Goal: Task Accomplishment & Management: Use online tool/utility

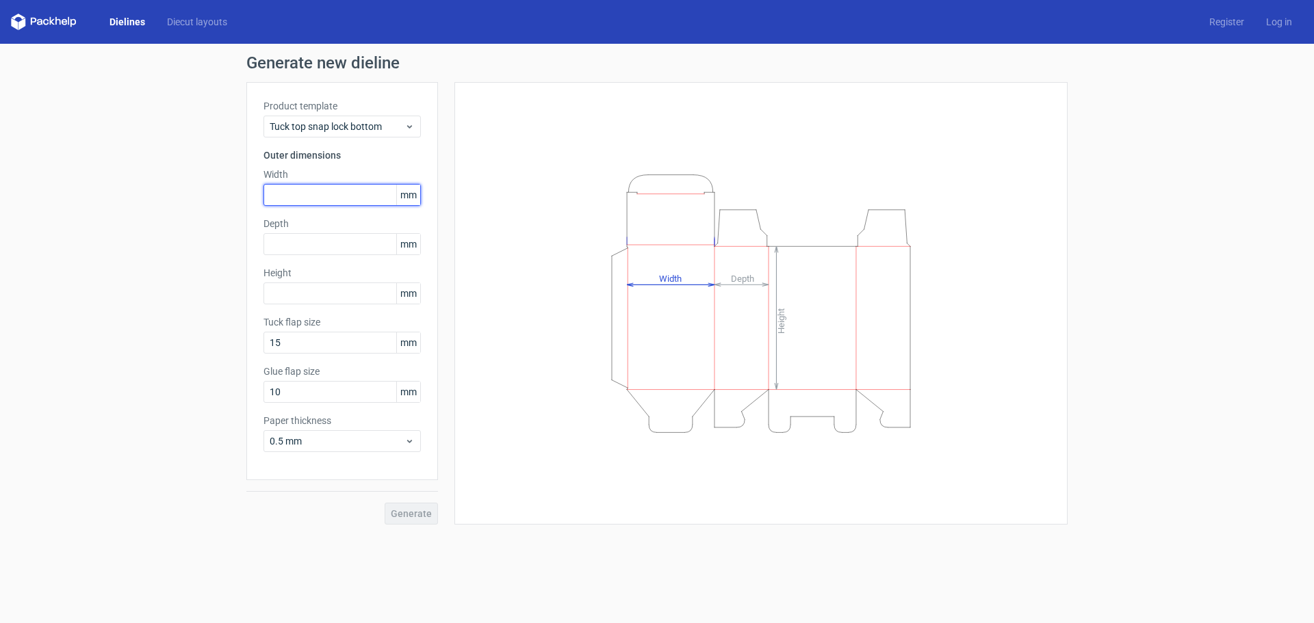
click at [328, 193] on input "text" at bounding box center [341, 195] width 157 height 22
click at [406, 196] on span "mm" at bounding box center [408, 195] width 24 height 21
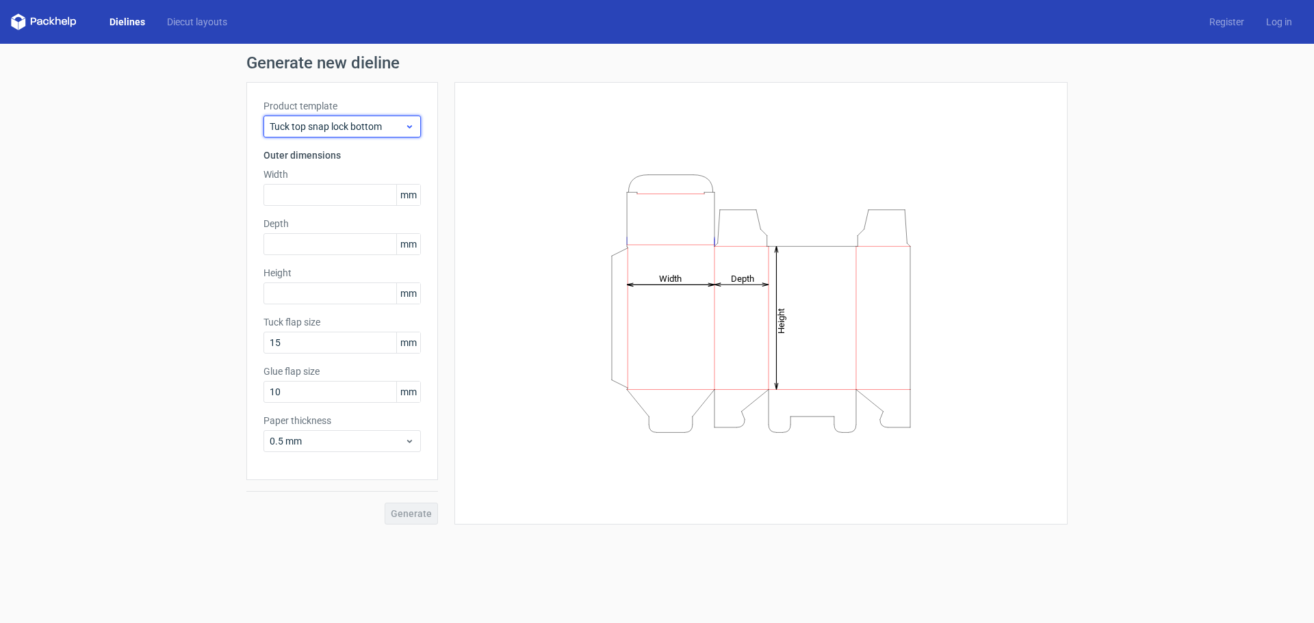
click at [402, 122] on span "Tuck top snap lock bottom" at bounding box center [337, 127] width 135 height 14
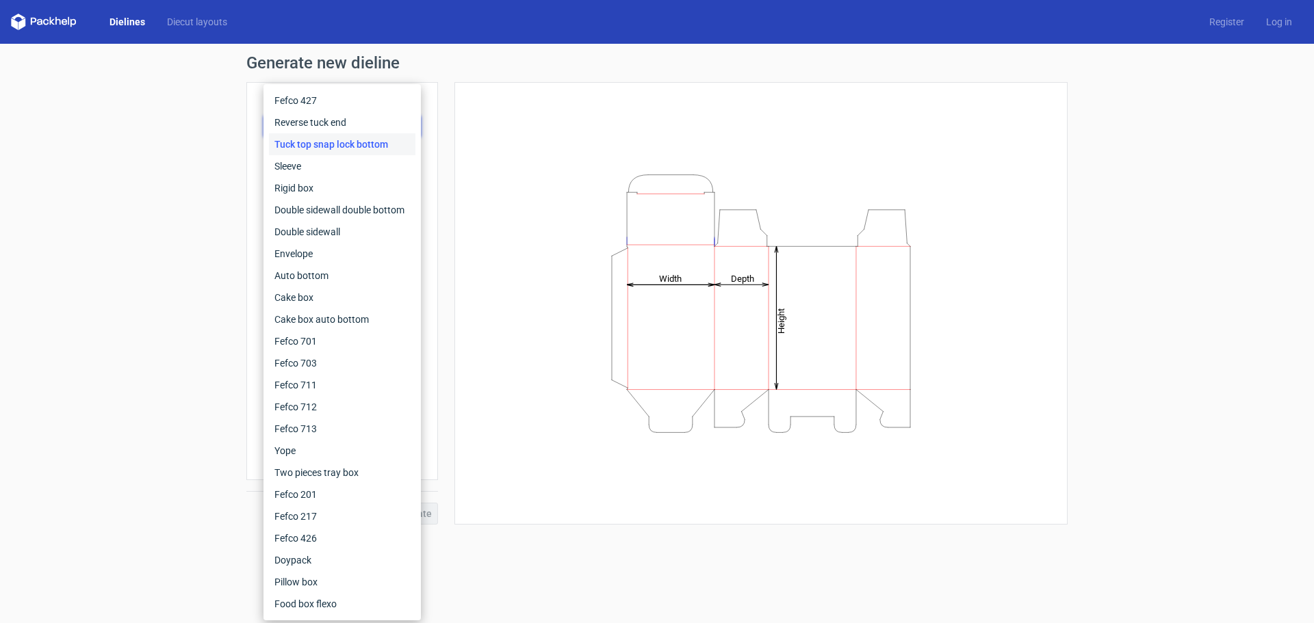
click at [396, 142] on div "Tuck top snap lock bottom" at bounding box center [342, 144] width 146 height 22
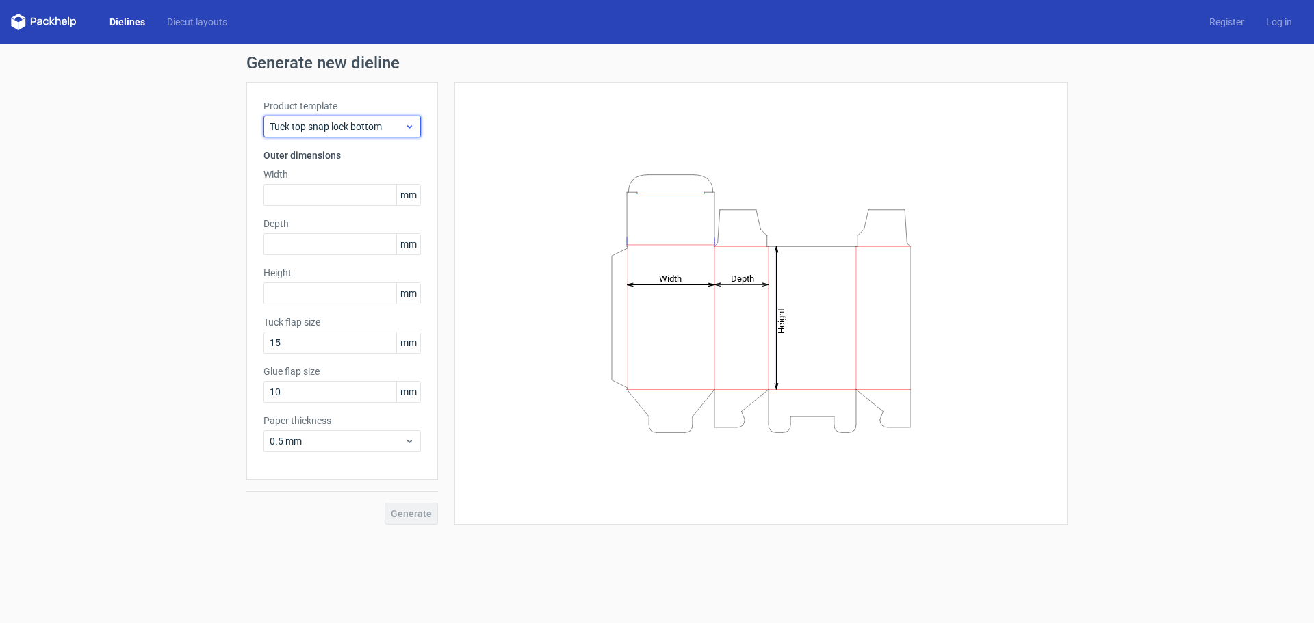
click at [402, 122] on span "Tuck top snap lock bottom" at bounding box center [337, 127] width 135 height 14
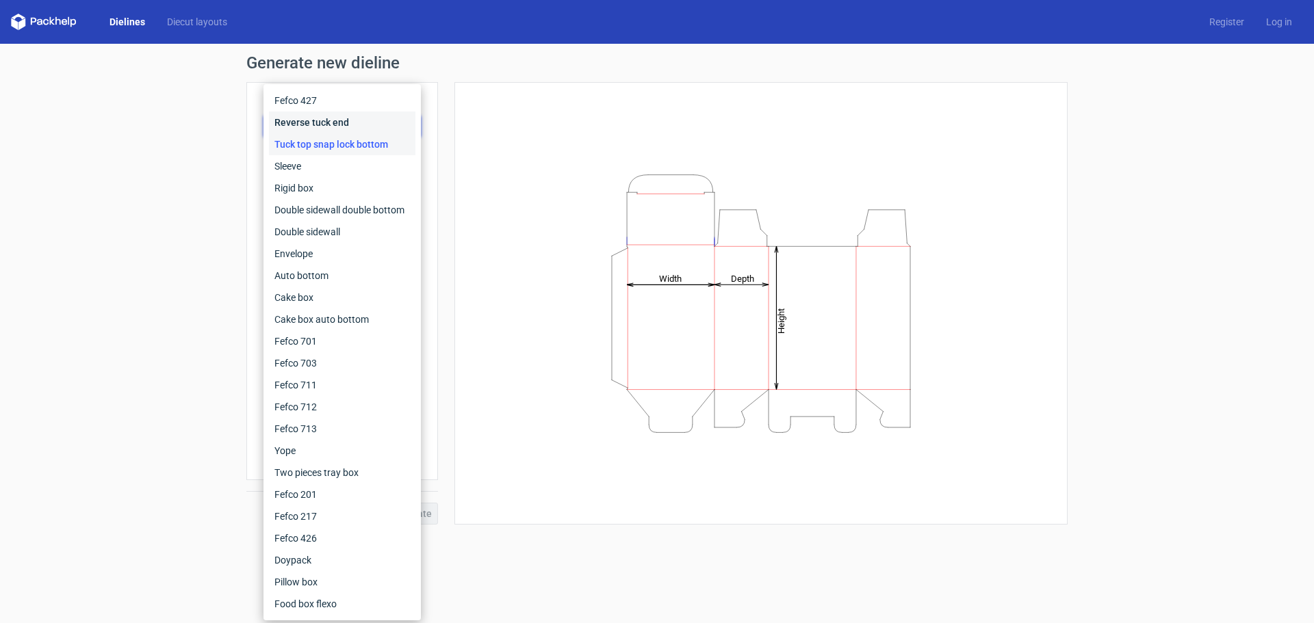
click at [318, 127] on div "Reverse tuck end" at bounding box center [342, 123] width 146 height 22
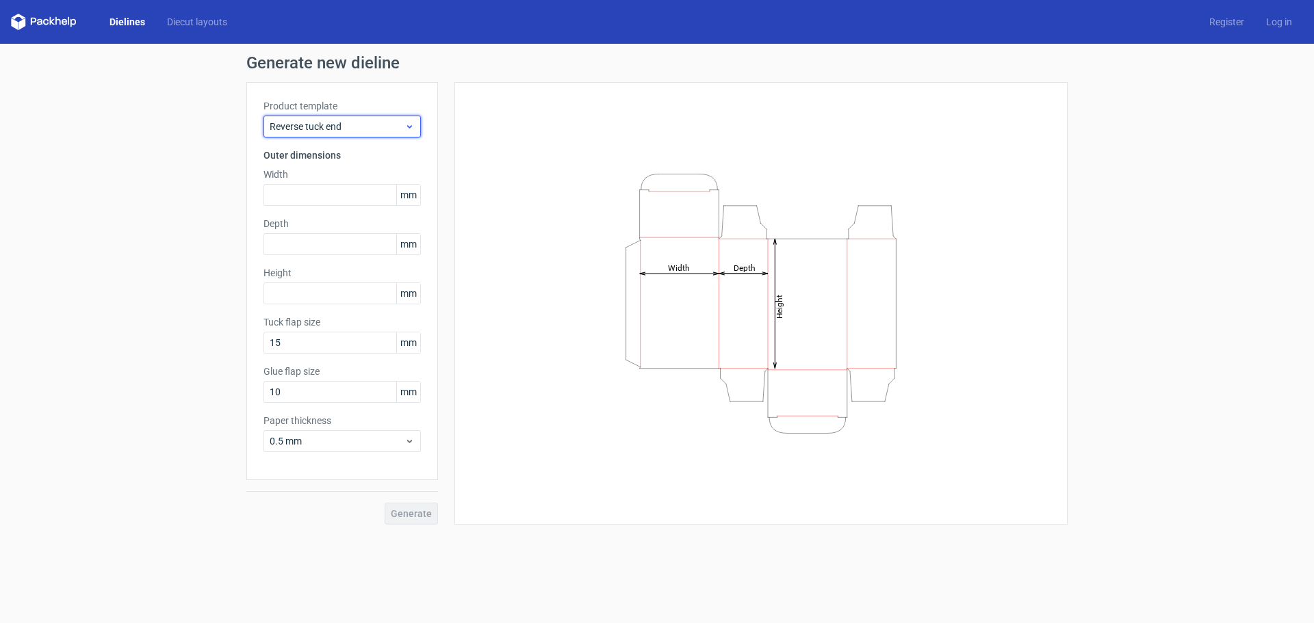
click at [320, 127] on span "Reverse tuck end" at bounding box center [337, 127] width 135 height 14
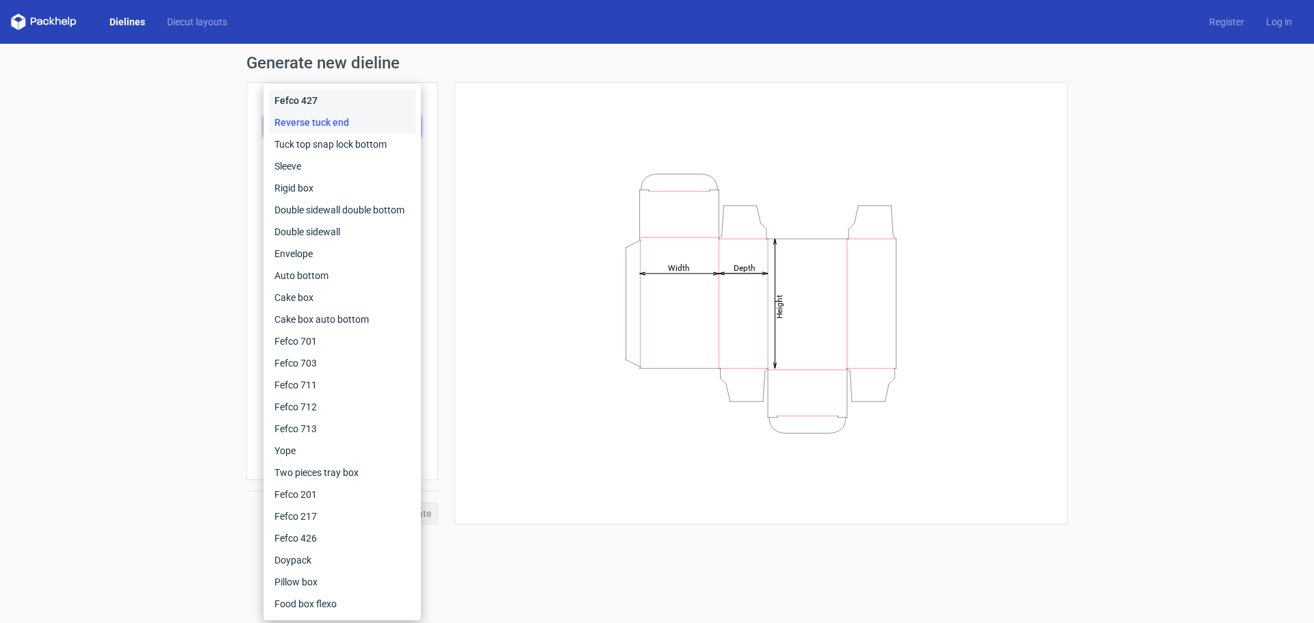
click at [322, 102] on div "Fefco 427" at bounding box center [342, 101] width 146 height 22
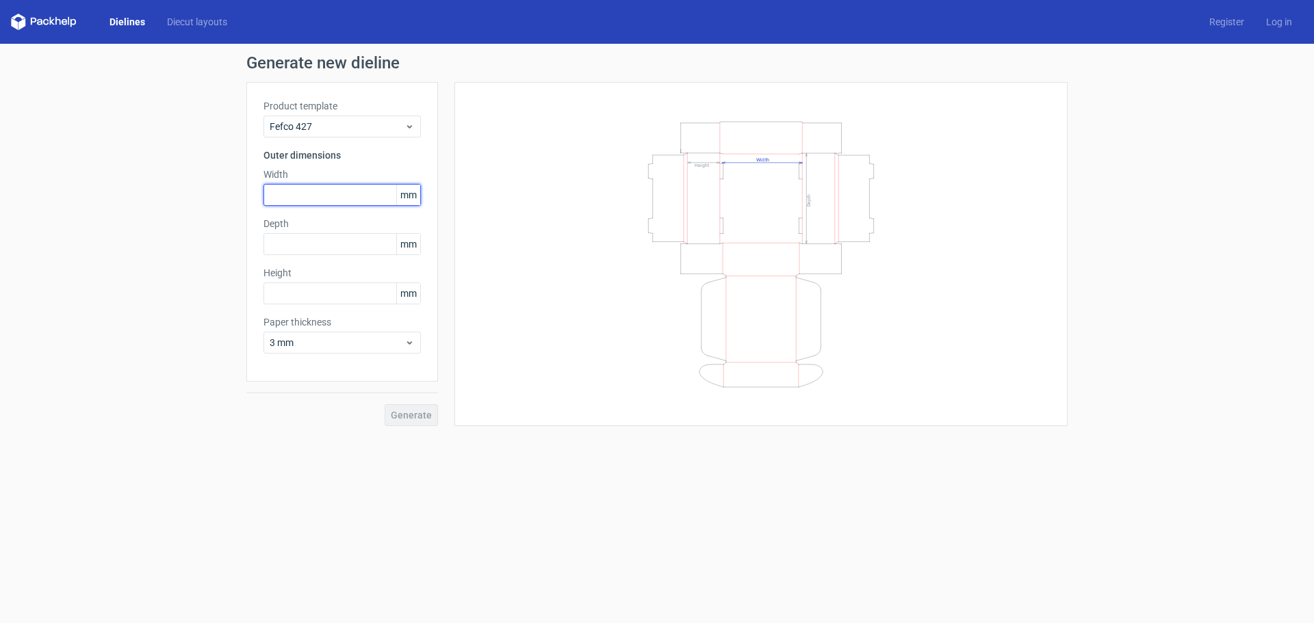
click at [354, 196] on input "text" at bounding box center [341, 195] width 157 height 22
click at [413, 198] on span "mm" at bounding box center [408, 195] width 24 height 21
click at [339, 199] on input "text" at bounding box center [341, 195] width 157 height 22
click at [329, 344] on span "3 mm" at bounding box center [337, 343] width 135 height 14
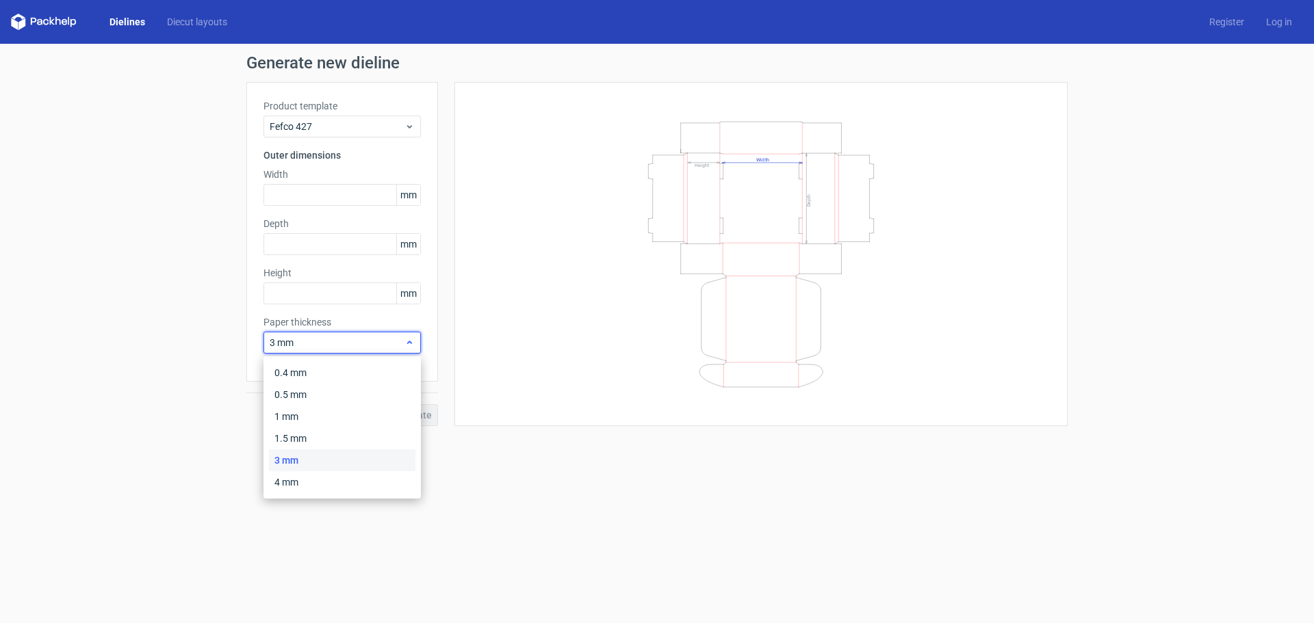
click at [329, 344] on span "3 mm" at bounding box center [337, 343] width 135 height 14
click at [294, 181] on div "Width mm" at bounding box center [341, 187] width 157 height 38
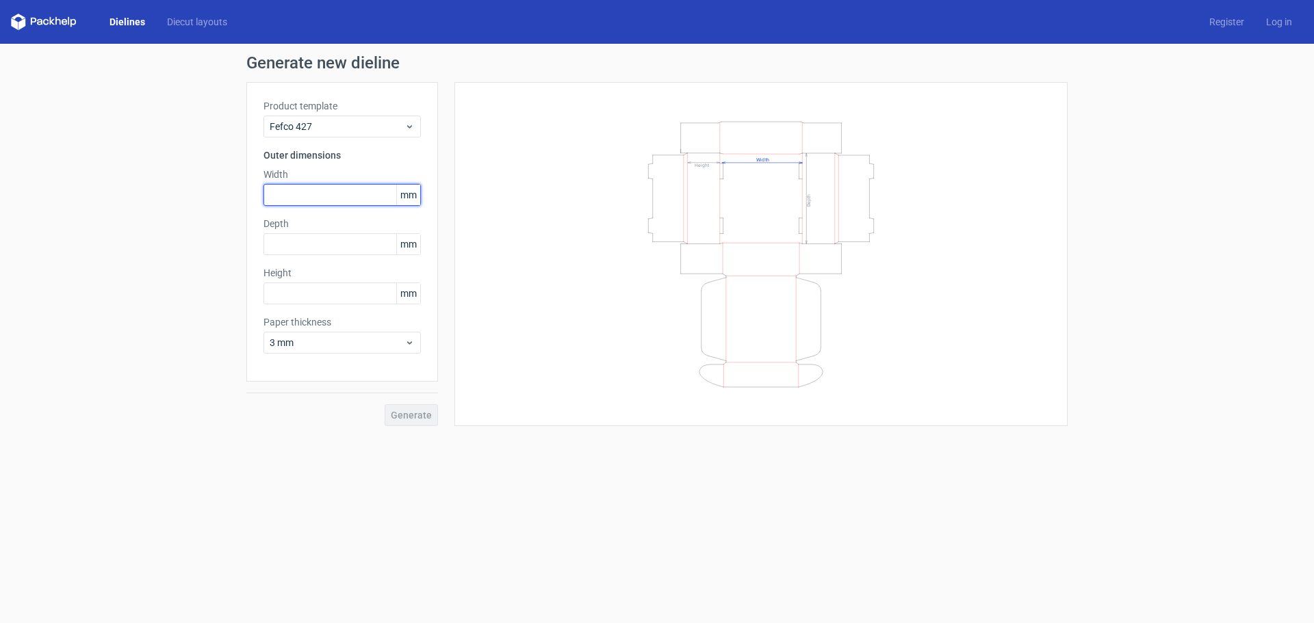
click at [338, 192] on input "text" at bounding box center [341, 195] width 157 height 22
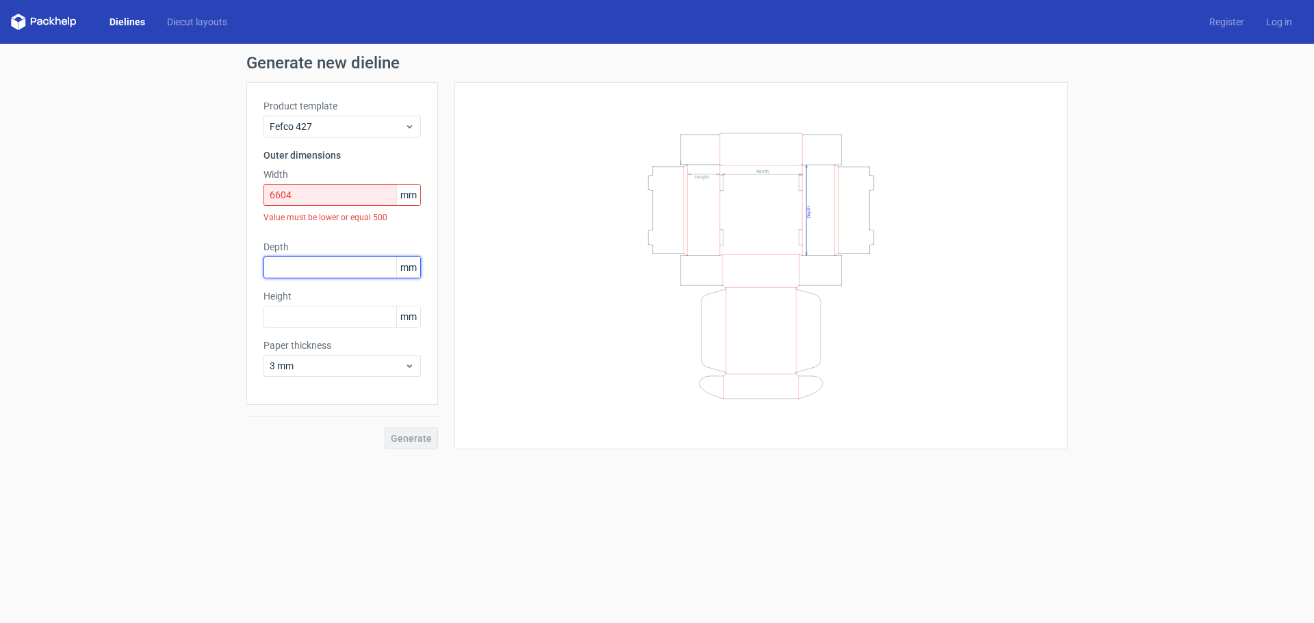
click at [337, 242] on div "Depth mm" at bounding box center [341, 259] width 157 height 38
click at [336, 197] on input "6604" at bounding box center [341, 195] width 157 height 22
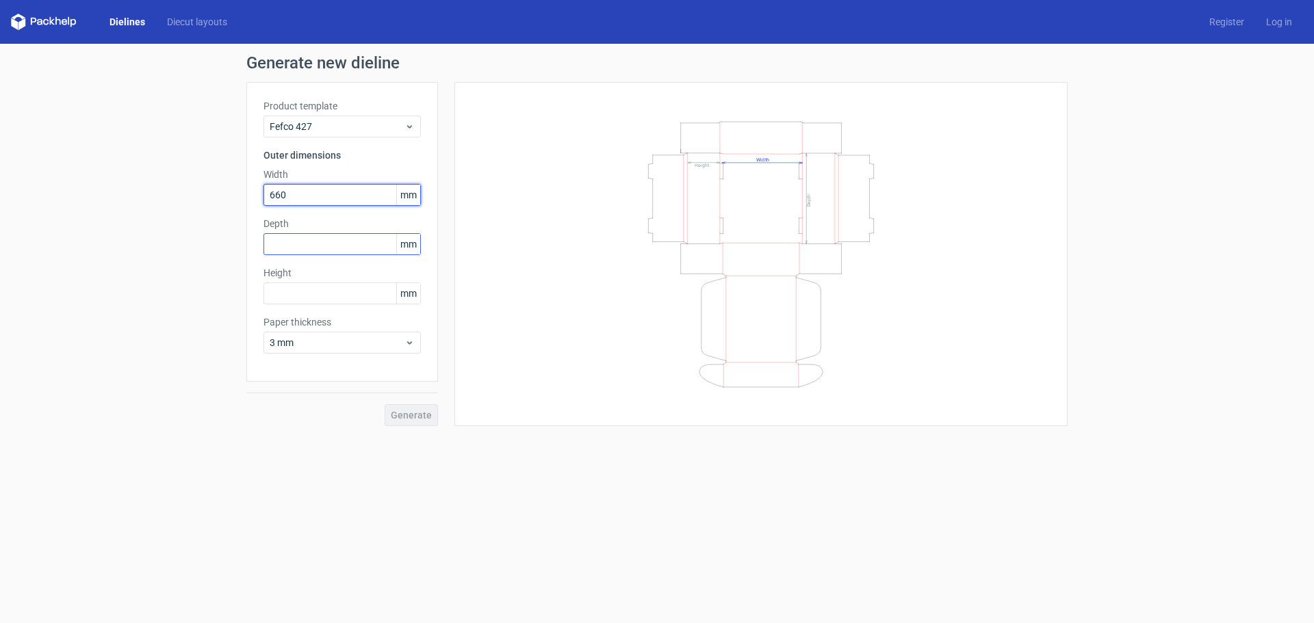
type input "660"
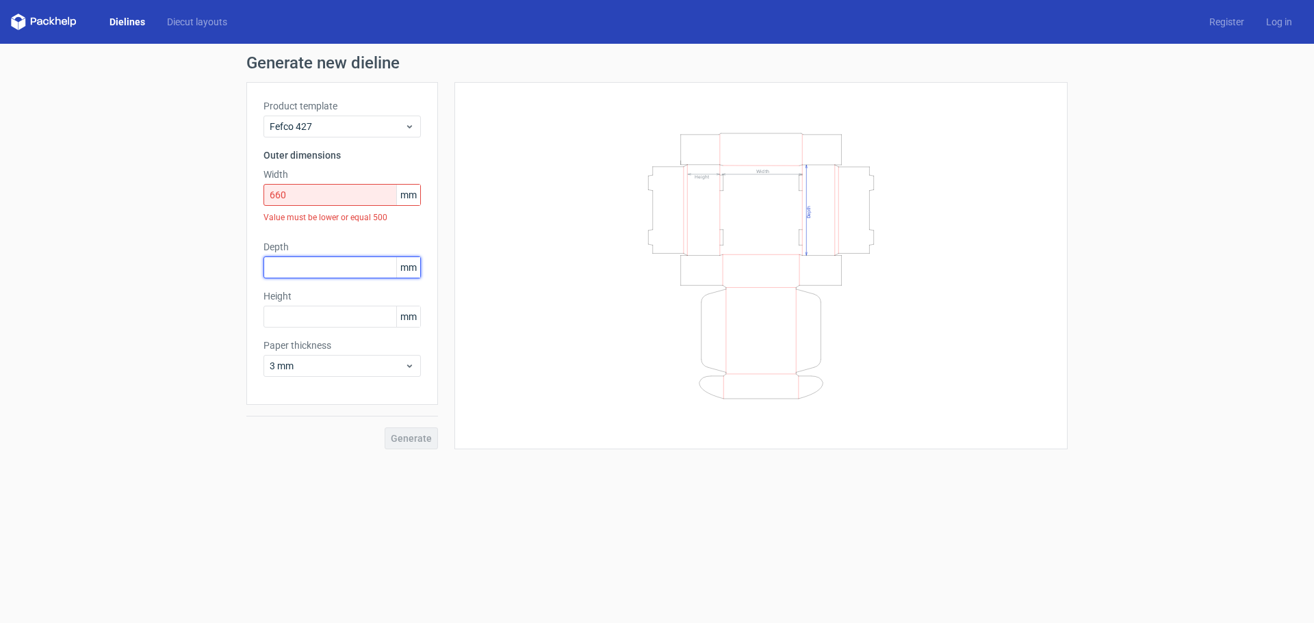
click at [320, 237] on div "Product template Fefco 427 Outer dimensions Width 660 mm Value must be lower or…" at bounding box center [342, 243] width 192 height 323
click at [332, 198] on input "660" at bounding box center [341, 195] width 157 height 22
click at [334, 281] on div "Product template Fefco 427 Outer dimensions Width 660 mm Value must be lower or…" at bounding box center [342, 243] width 192 height 323
drag, startPoint x: 349, startPoint y: 281, endPoint x: 348, endPoint y: 273, distance: 8.3
click at [348, 279] on div "Product template Fefco 427 Outer dimensions Width 660 mm Value must be lower or…" at bounding box center [342, 243] width 192 height 323
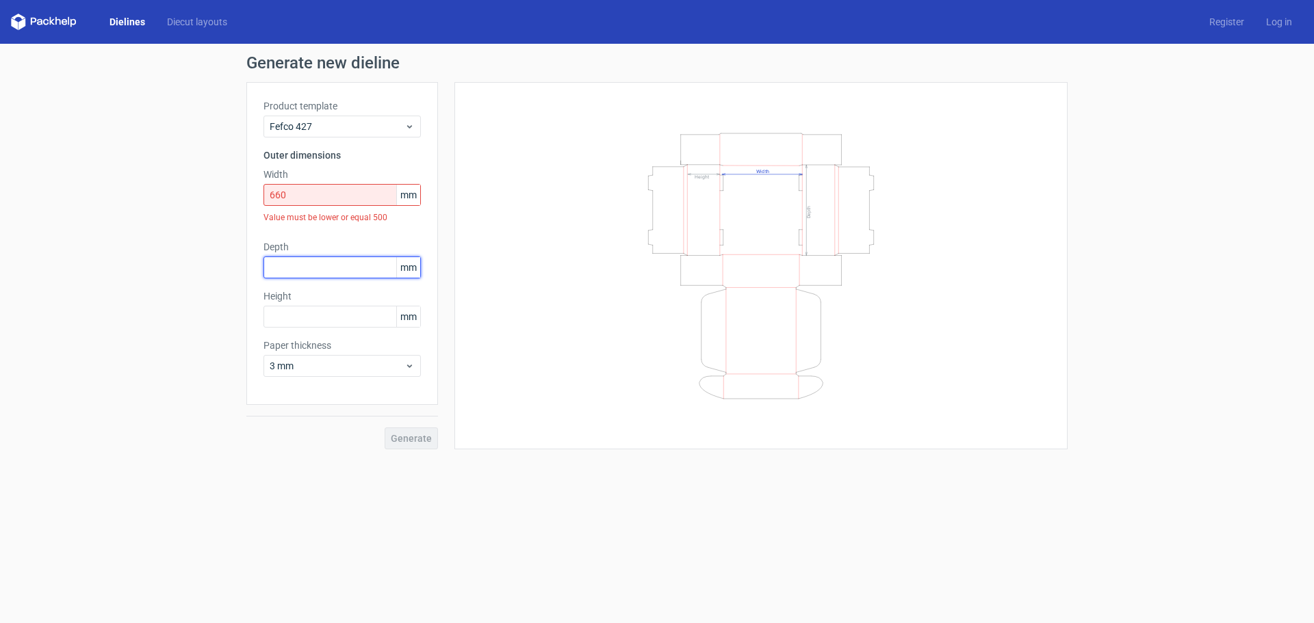
click at [348, 272] on input "text" at bounding box center [341, 268] width 157 height 22
type input "355"
click at [398, 224] on div "Value must be lower or equal 500" at bounding box center [341, 217] width 157 height 23
drag, startPoint x: 313, startPoint y: 189, endPoint x: 230, endPoint y: 189, distance: 82.8
click at [232, 189] on div "Generate new dieline Product template Fefco 427 Outer dimensions Width 660 mm V…" at bounding box center [657, 252] width 1314 height 417
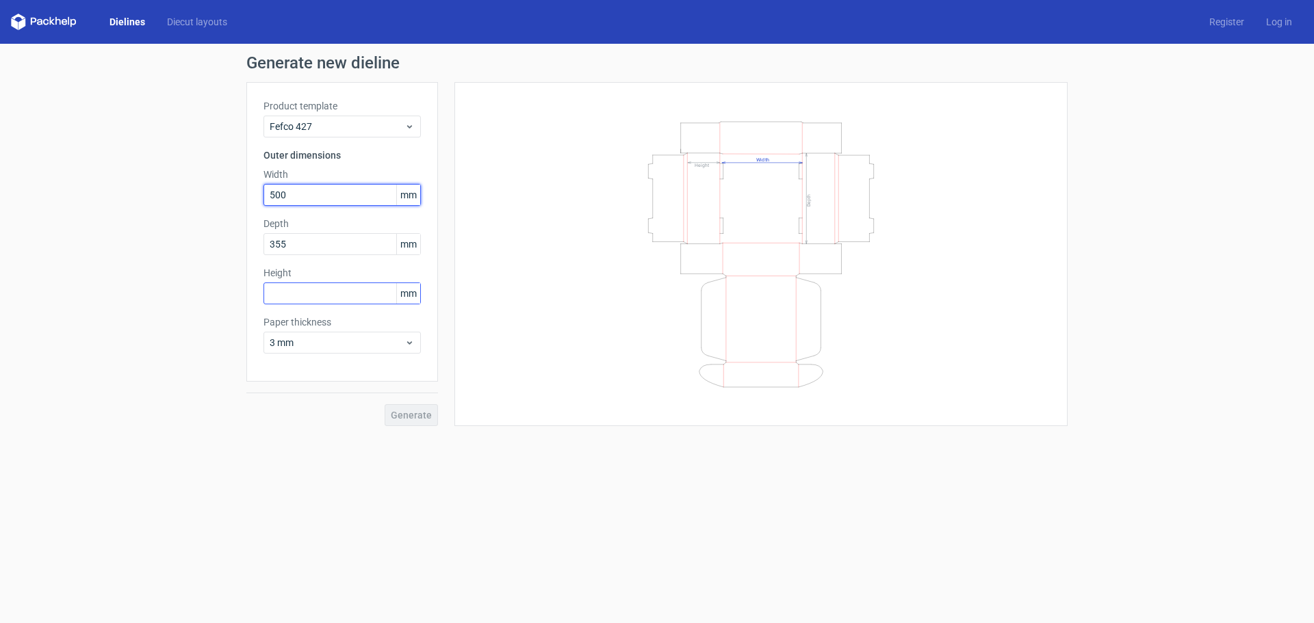
type input "500"
click at [289, 287] on input "text" at bounding box center [341, 294] width 157 height 22
click at [355, 302] on input "text" at bounding box center [341, 294] width 157 height 22
type input "6"
type input "305"
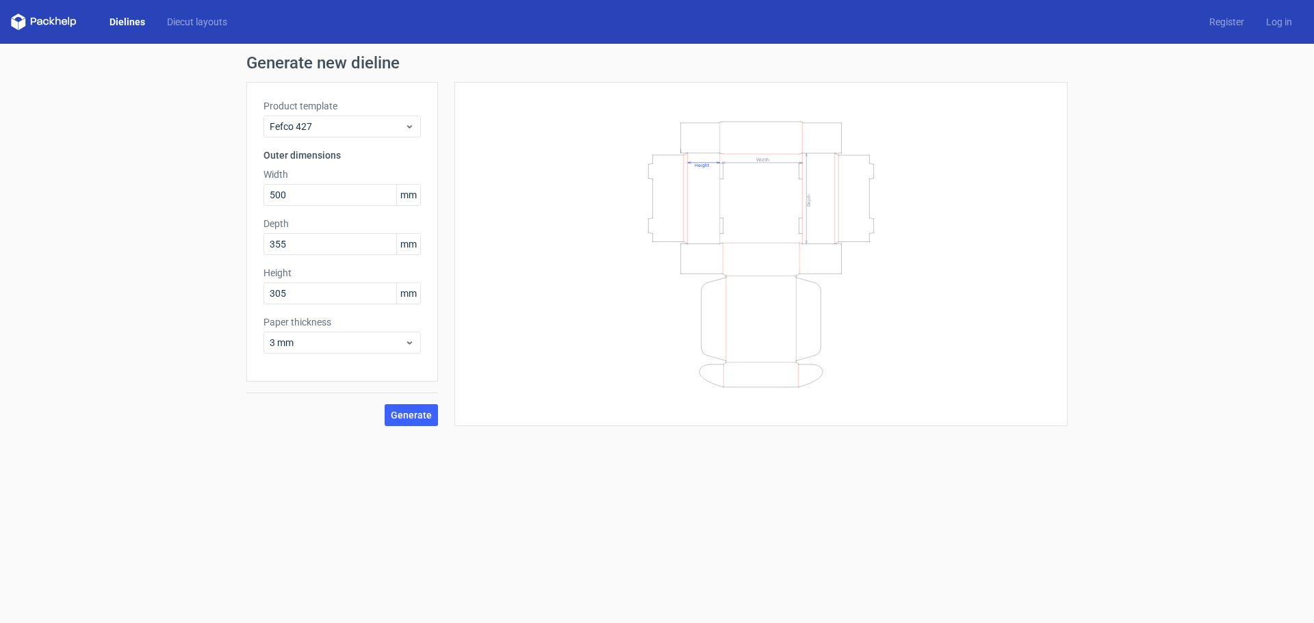
click at [456, 326] on div "Width Depth Height" at bounding box center [760, 254] width 613 height 344
click at [409, 417] on span "Generate" at bounding box center [411, 416] width 41 height 10
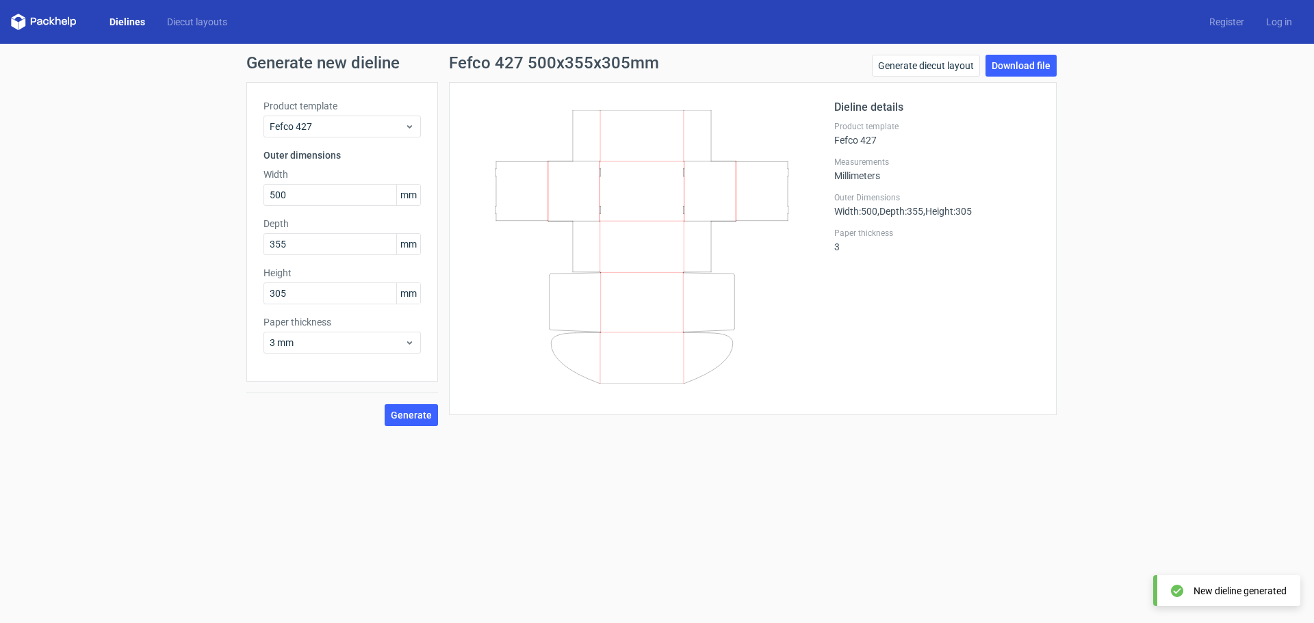
drag, startPoint x: 660, startPoint y: 268, endPoint x: 883, endPoint y: 307, distance: 226.6
click at [873, 318] on div "Dieline details Product template Fefco 427 Measurements Millimeters Outer Dimen…" at bounding box center [752, 248] width 573 height 299
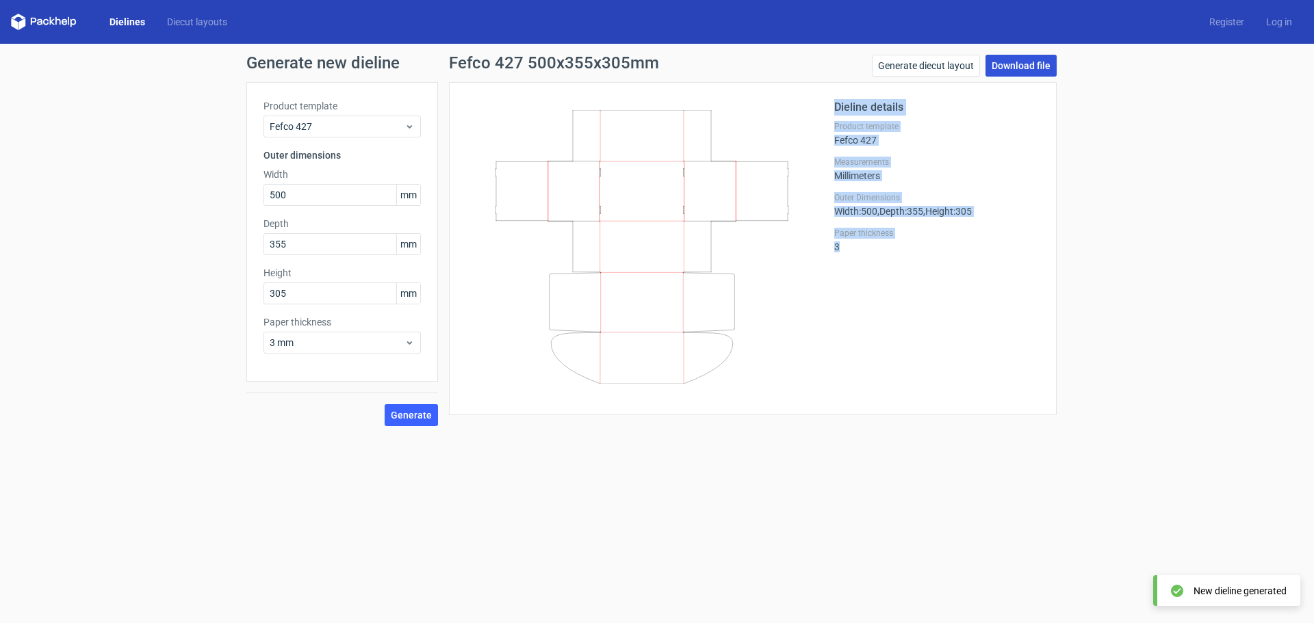
click at [1007, 59] on link "Download file" at bounding box center [1020, 66] width 71 height 22
click at [1035, 159] on label "Measurements" at bounding box center [936, 162] width 205 height 11
